Goal: Contribute content: Add original content to the website for others to see

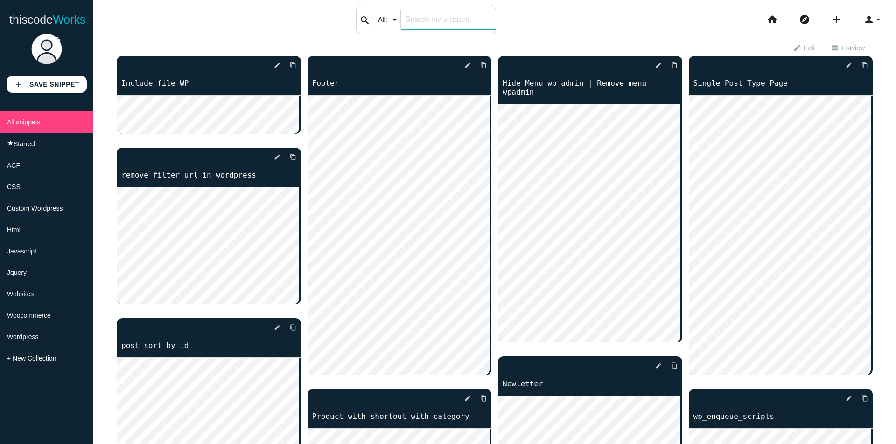
click at [397, 18] on div "search All: All: Code: Title: Tag: All: Code: Title: Tag:" at bounding box center [426, 20] width 140 height 30
type input "enq"
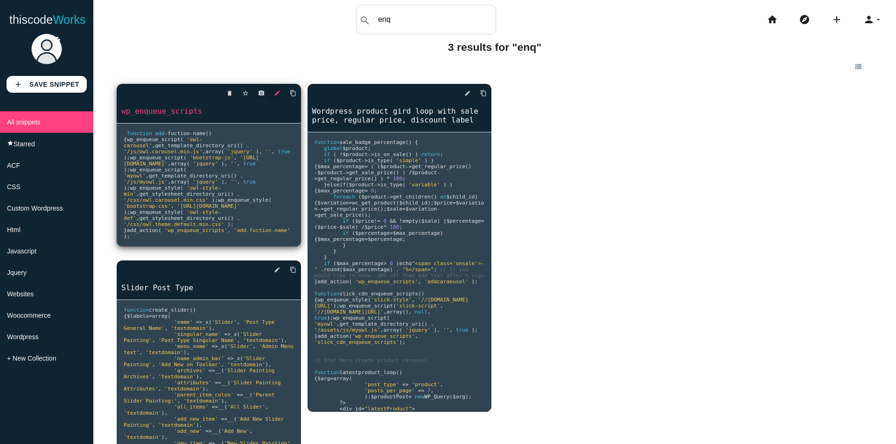
click at [278, 94] on icon "edit" at bounding box center [277, 93] width 7 height 17
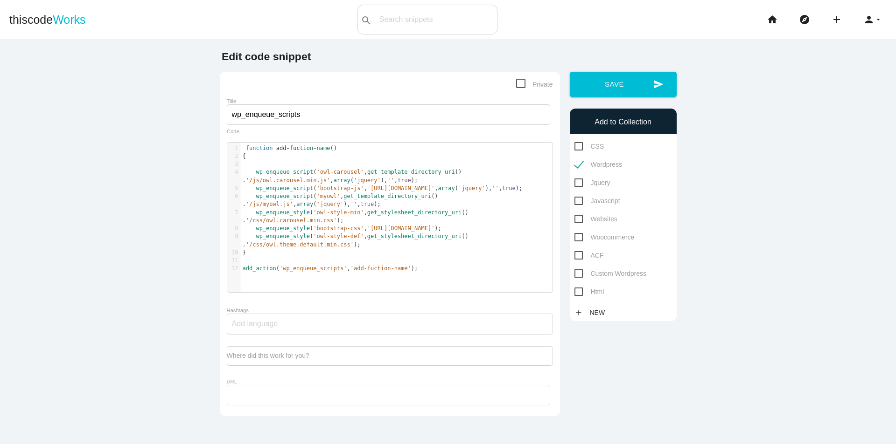
click at [391, 216] on span "get_stylesheet_directory_uri" at bounding box center [414, 212] width 94 height 7
type textarea "function add-fuction-name() { wp_enqueue_script( 'owl-carousel', get_template_d…"
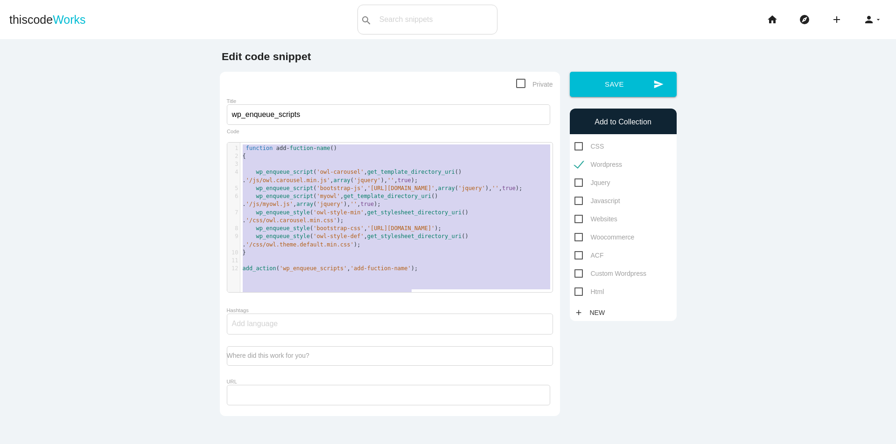
click at [431, 209] on pre "wp_enqueue_script ( 'myowl' , get_template_directory_uri () . '/js/myowl.js' , …" at bounding box center [399, 201] width 319 height 16
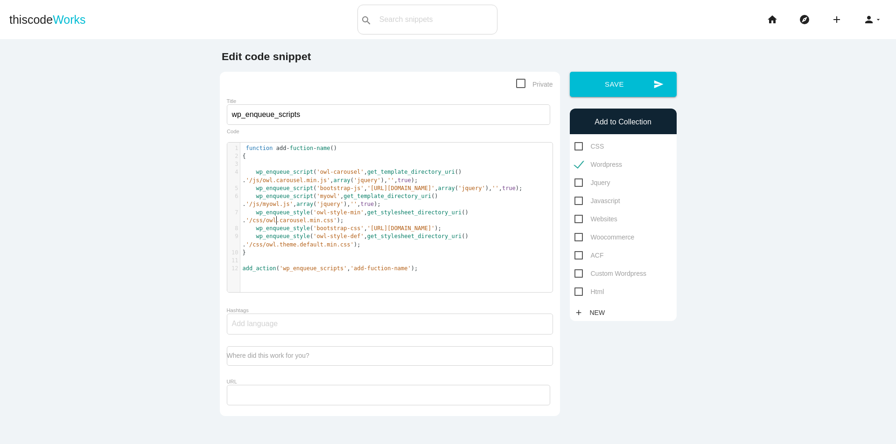
type textarea "function add-fuction-name() { wp_enqueue_script( 'owl-carousel', get_template_d…"
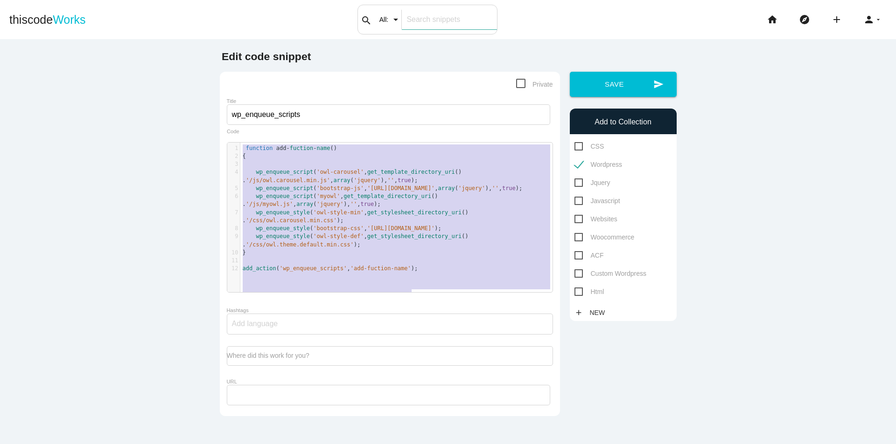
click at [375, 18] on div "search All: All: Code: Title: Tag: All: Code: Title: Tag:" at bounding box center [427, 20] width 140 height 30
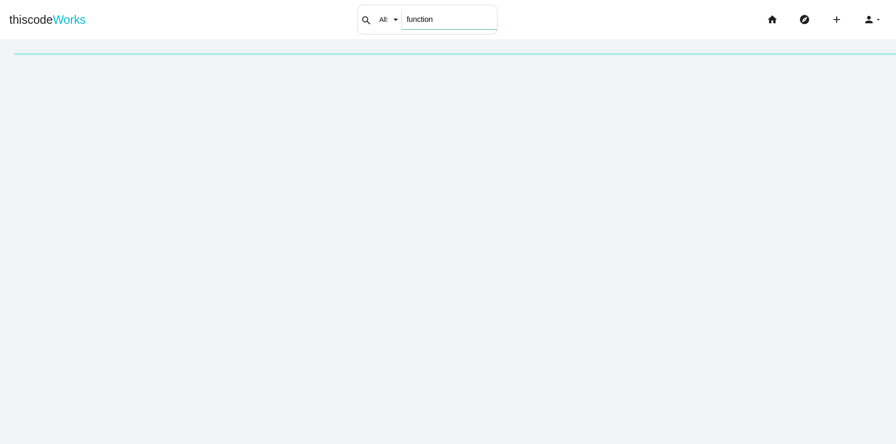
click at [431, 23] on input "function" at bounding box center [449, 20] width 95 height 20
click at [410, 20] on input "add file" at bounding box center [449, 20] width 95 height 20
type input "posttype"
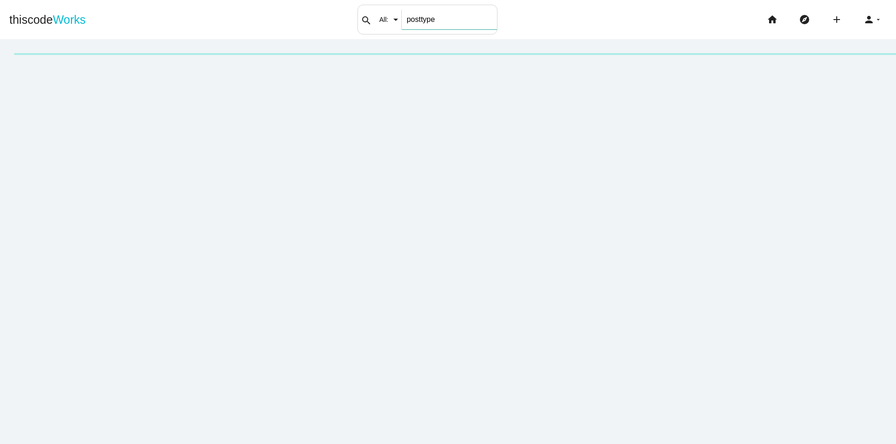
click at [417, 13] on input "posttype" at bounding box center [449, 20] width 95 height 20
click at [35, 31] on link "thiscode Works" at bounding box center [47, 20] width 76 height 30
